Goal: Find contact information: Find contact information

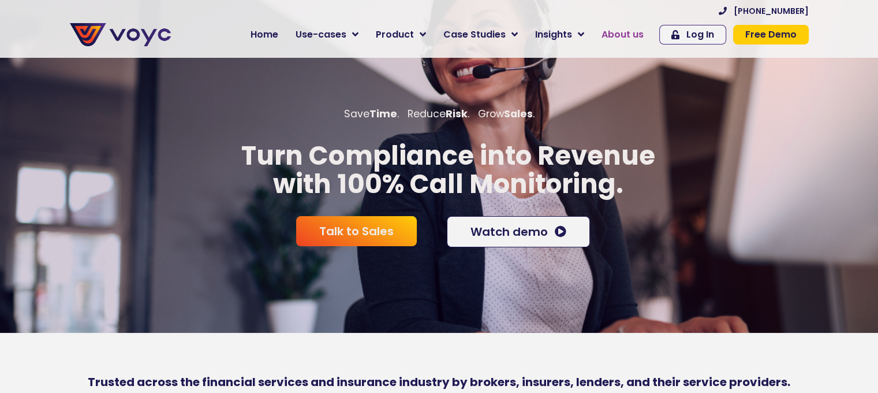
drag, startPoint x: 0, startPoint y: 0, endPoint x: 627, endPoint y: 32, distance: 628.0
click at [627, 32] on span "About us" at bounding box center [623, 35] width 42 height 14
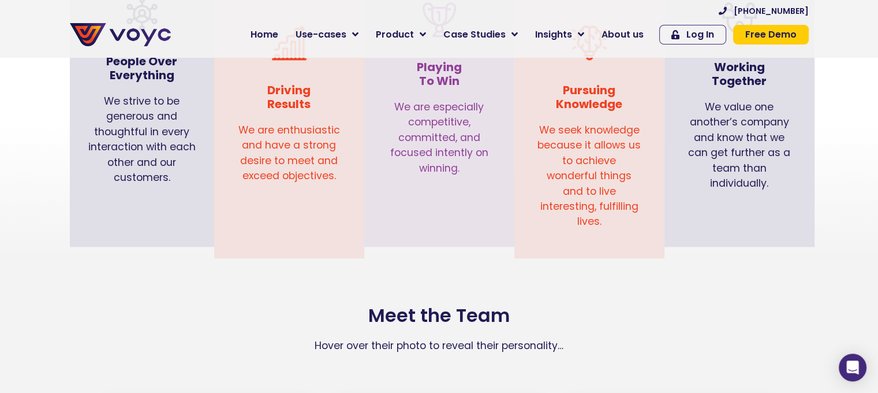
scroll to position [1617, 0]
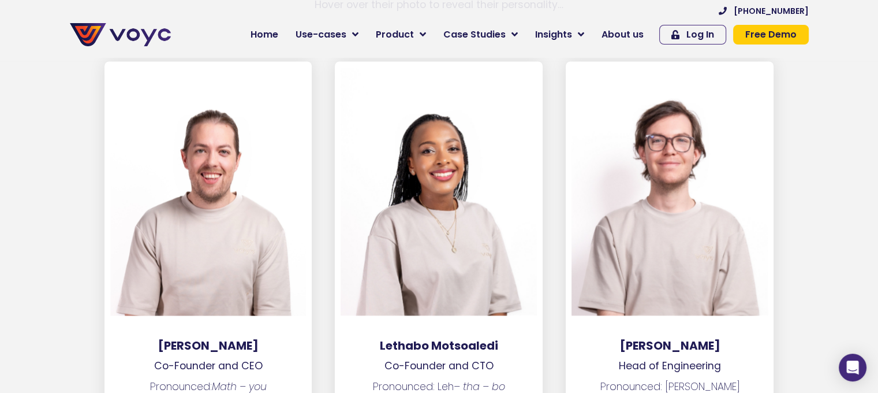
drag, startPoint x: 267, startPoint y: 327, endPoint x: 148, endPoint y: 321, distance: 119.1
click at [148, 321] on div "Matthew Westaway Co-Founder and CEO Pronounced: Math – you Like doing sums, but…" at bounding box center [209, 262] width 208 height 403
copy div "Matthew Westaway"
click at [273, 28] on span "Home" at bounding box center [265, 35] width 28 height 14
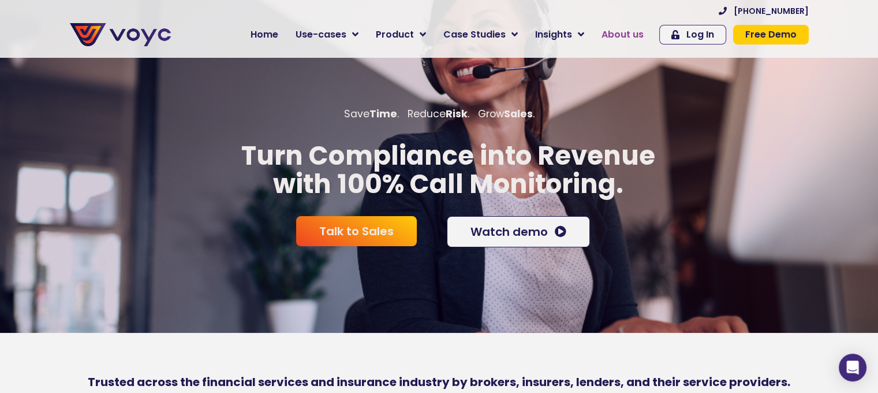
click at [628, 40] on span "About us" at bounding box center [623, 35] width 42 height 14
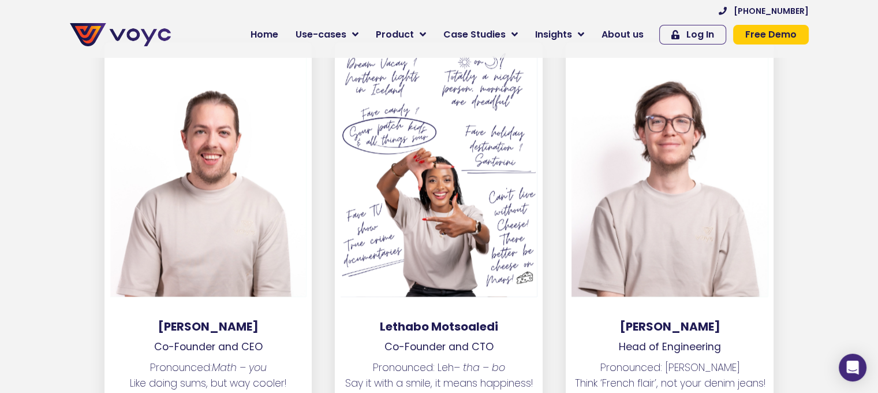
scroll to position [1675, 0]
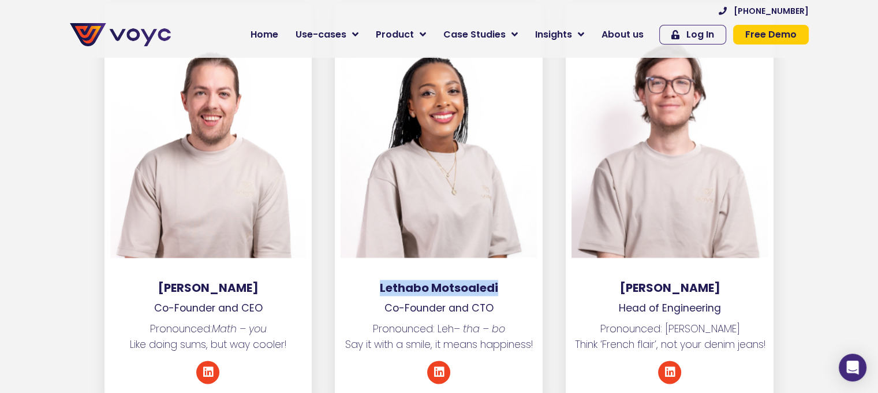
drag, startPoint x: 500, startPoint y: 275, endPoint x: 380, endPoint y: 272, distance: 119.6
click at [380, 281] on h3 "Lethabo Motsoaledi" at bounding box center [439, 288] width 208 height 14
copy h3 "Lethabo Motsoaledi"
